Goal: Task Accomplishment & Management: Use online tool/utility

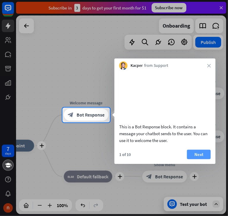
click at [196, 159] on button "Next" at bounding box center [199, 155] width 24 height 10
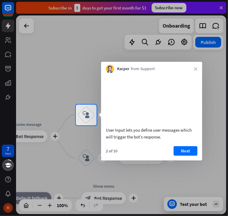
click at [198, 160] on div "2 of 10 Next" at bounding box center [151, 153] width 101 height 14
click at [194, 156] on button "Next" at bounding box center [186, 151] width 24 height 10
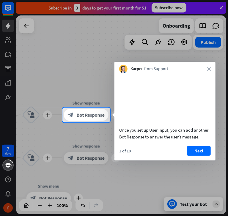
drag, startPoint x: 197, startPoint y: 160, endPoint x: 175, endPoint y: 158, distance: 21.8
click at [197, 156] on button "Next" at bounding box center [199, 151] width 24 height 10
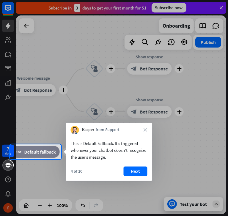
click at [202, 152] on div at bounding box center [114, 108] width 228 height 216
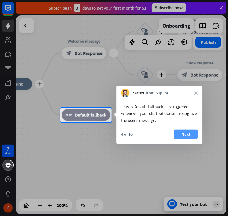
click at [182, 135] on button "Next" at bounding box center [186, 135] width 24 height 10
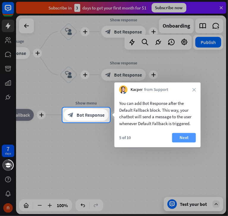
click at [187, 137] on button "Next" at bounding box center [184, 138] width 24 height 10
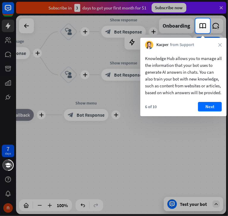
click at [199, 182] on div at bounding box center [114, 124] width 228 height 183
click at [208, 112] on button "Next" at bounding box center [210, 107] width 24 height 10
click at [210, 107] on div "plus home_2 Start point plus Welcome message block_bot_response Bot Response pl…" at bounding box center [121, 114] width 210 height 199
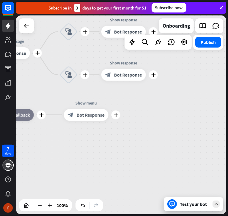
click at [213, 111] on div "plus home_2 Start point plus Welcome message block_bot_response Bot Response pl…" at bounding box center [121, 114] width 210 height 199
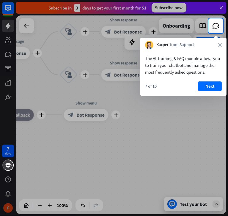
click at [179, 87] on div "The AI Training & FAQ module allows you to train your chatbot and manage the mo…" at bounding box center [184, 72] width 86 height 47
click at [214, 84] on button "Next" at bounding box center [210, 87] width 24 height 10
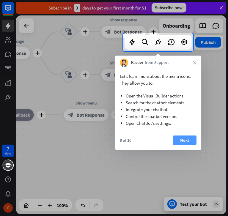
click at [182, 140] on button "Next" at bounding box center [185, 141] width 24 height 10
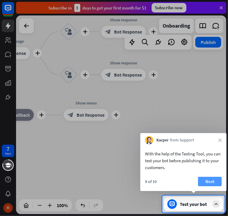
click at [213, 181] on button "Next" at bounding box center [210, 182] width 24 height 10
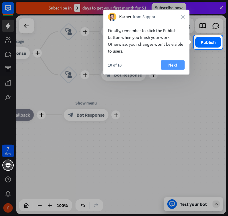
click at [177, 66] on button "Next" at bounding box center [173, 65] width 24 height 10
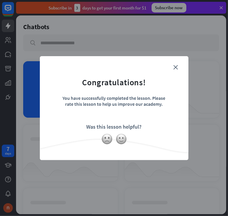
drag, startPoint x: 179, startPoint y: 64, endPoint x: 180, endPoint y: 68, distance: 3.7
click at [180, 67] on form "Congratulations! You have successfully completed the lesson. Please rate this l…" at bounding box center [114, 99] width 134 height 71
click at [177, 67] on icon "close" at bounding box center [176, 67] width 4 height 4
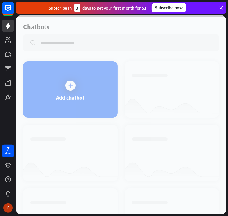
click at [93, 89] on div at bounding box center [121, 114] width 210 height 199
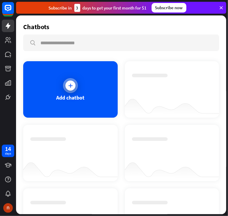
click at [88, 99] on div "Add chatbot" at bounding box center [70, 89] width 95 height 57
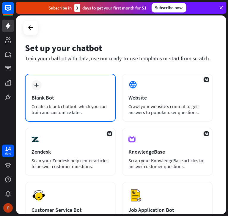
click at [93, 104] on div "Create a blank chatbot, which you can train and customize later." at bounding box center [71, 110] width 78 height 12
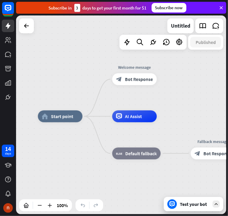
drag, startPoint x: 108, startPoint y: 173, endPoint x: 82, endPoint y: 169, distance: 26.3
click at [82, 169] on div "home_2 Start point Welcome message block_bot_response Bot Response AI Assist bl…" at bounding box center [143, 216] width 210 height 199
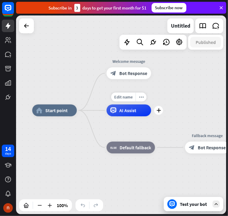
click at [125, 111] on span "AI Assist" at bounding box center [127, 111] width 17 height 6
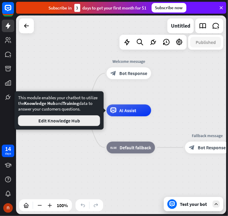
click at [94, 122] on button "Edit Knowledge Hub" at bounding box center [59, 121] width 82 height 11
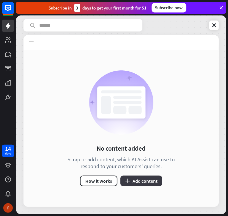
click at [143, 180] on button "plus Add content" at bounding box center [142, 181] width 42 height 11
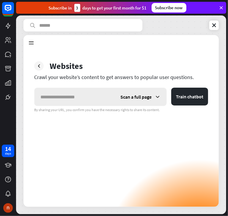
click at [99, 95] on input "text" at bounding box center [75, 97] width 80 height 18
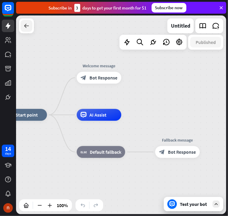
click at [24, 31] on div at bounding box center [27, 26] width 12 height 12
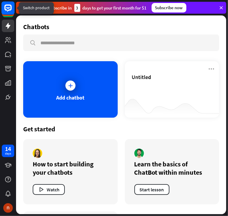
click at [12, 11] on rect at bounding box center [7, 7] width 13 height 13
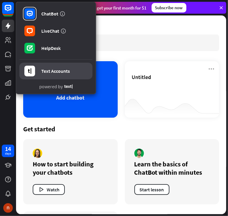
click at [62, 72] on div "Text Accounts" at bounding box center [55, 71] width 29 height 6
